Goal: Task Accomplishment & Management: Manage account settings

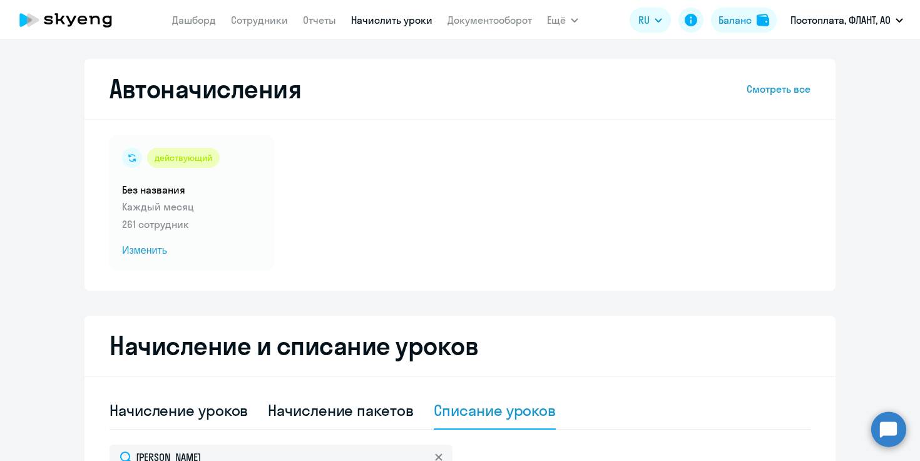
select select "10"
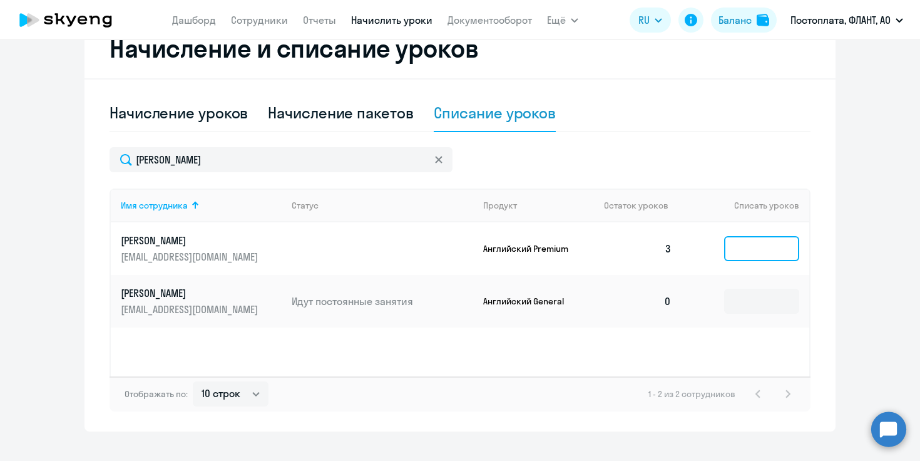
click at [745, 252] on input at bounding box center [761, 248] width 75 height 25
click at [335, 115] on div "Начисление пакетов" at bounding box center [340, 113] width 145 height 20
select select "10"
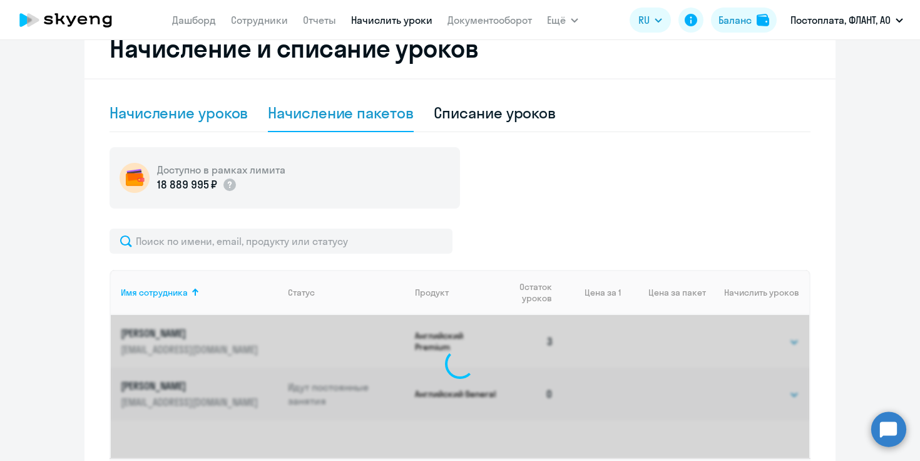
click at [206, 114] on div "Начисление уроков" at bounding box center [179, 113] width 138 height 20
select select "10"
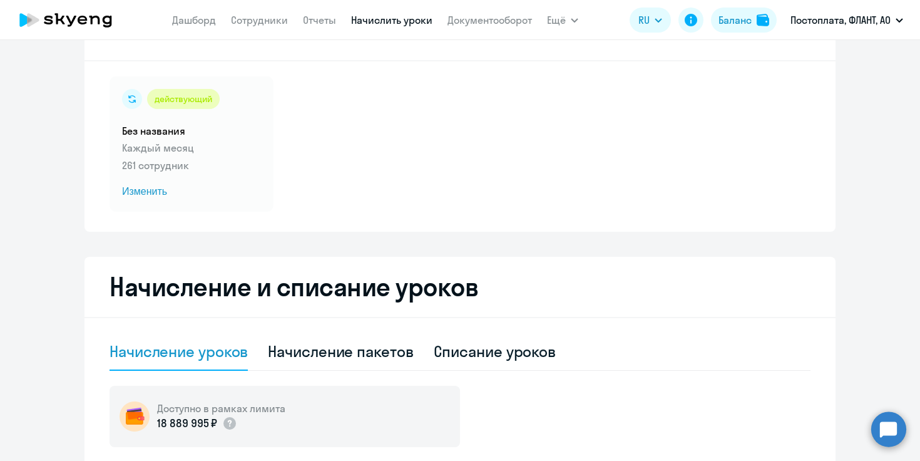
scroll to position [0, 0]
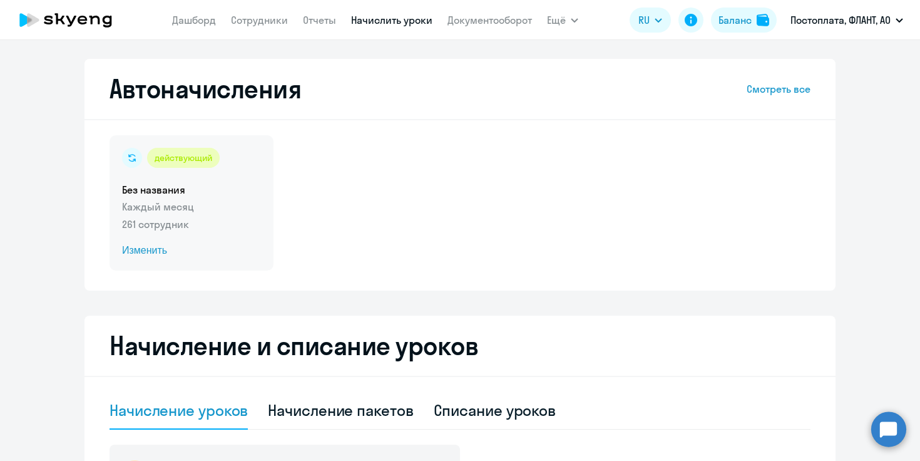
click at [139, 253] on span "Изменить" at bounding box center [191, 250] width 139 height 15
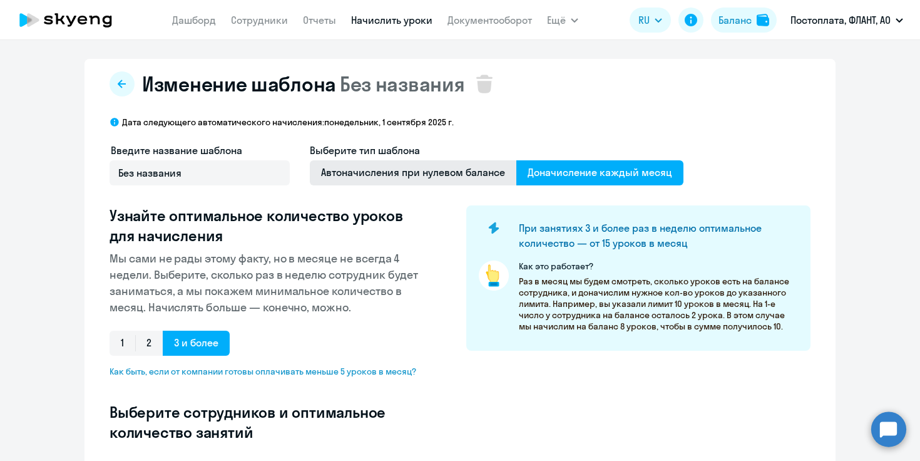
scroll to position [330, 0]
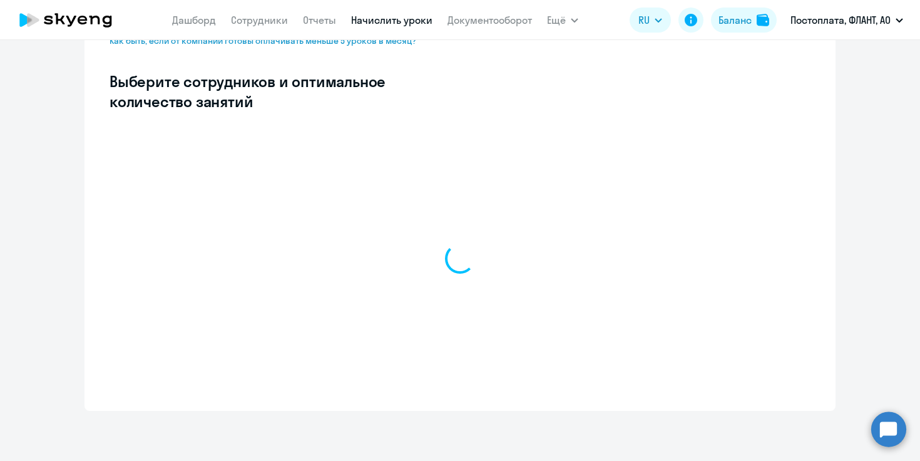
select select "10"
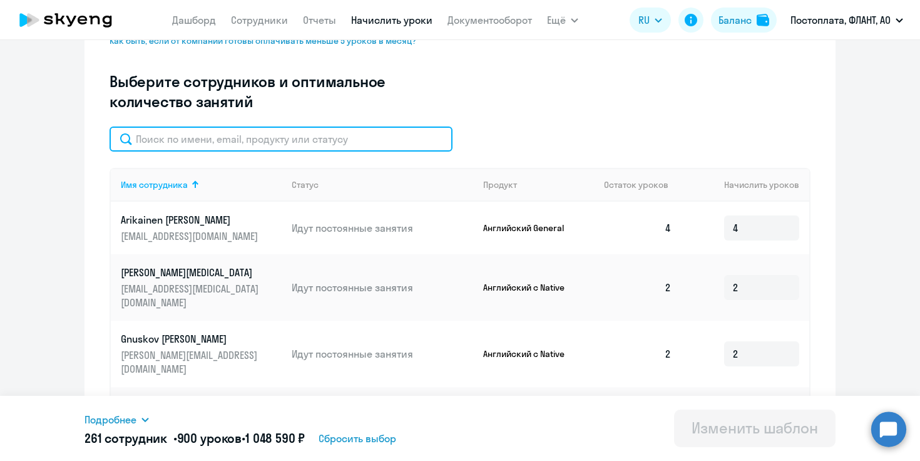
click at [288, 140] on input "text" at bounding box center [281, 138] width 343 height 25
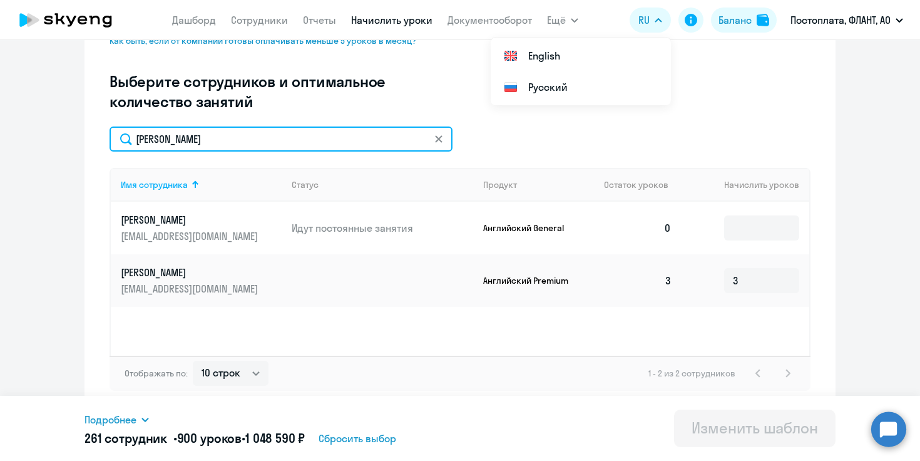
type input "[PERSON_NAME]"
